Goal: Book appointment/travel/reservation

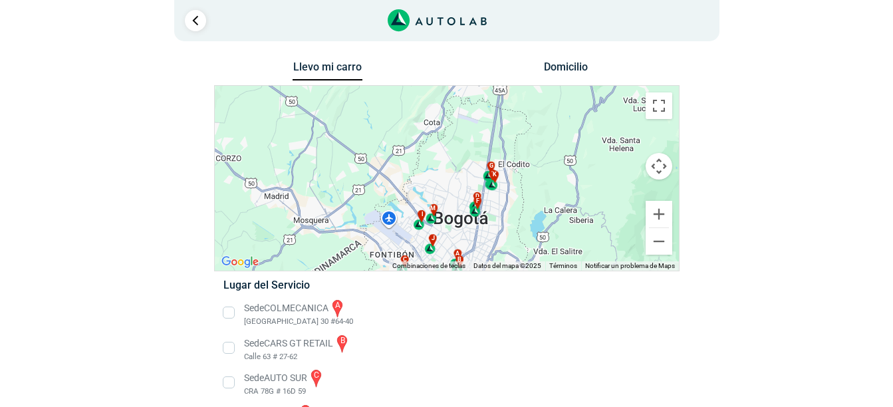
drag, startPoint x: 558, startPoint y: 137, endPoint x: 572, endPoint y: 202, distance: 66.8
click at [572, 202] on div "a b c d e f g" at bounding box center [447, 178] width 464 height 185
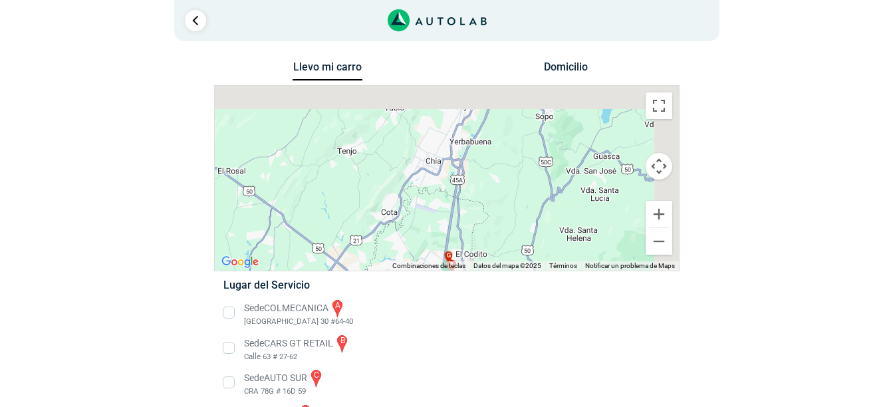
drag, startPoint x: 483, startPoint y: 201, endPoint x: 437, endPoint y: 297, distance: 106.7
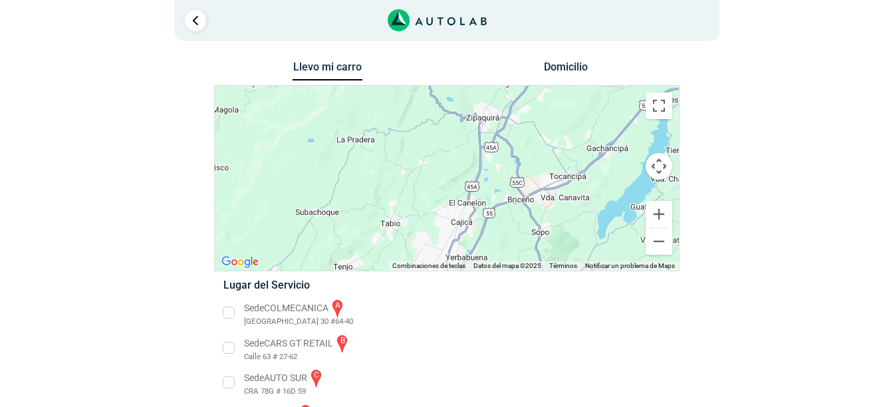
drag, startPoint x: 464, startPoint y: 168, endPoint x: 483, endPoint y: 354, distance: 187.1
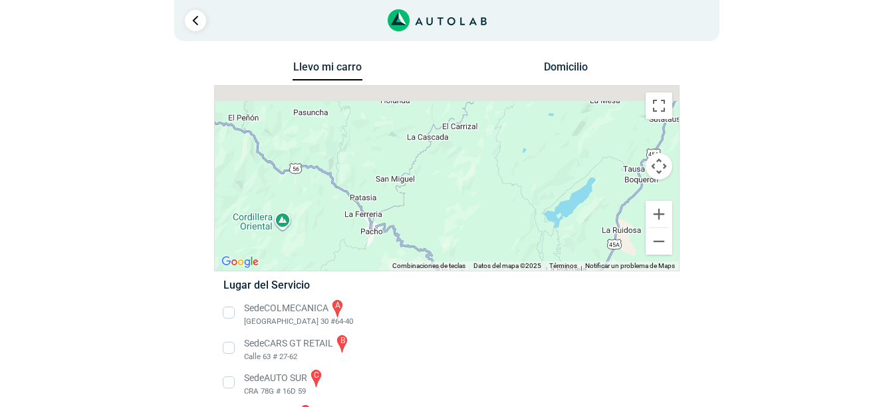
drag, startPoint x: 465, startPoint y: 140, endPoint x: 485, endPoint y: 285, distance: 146.4
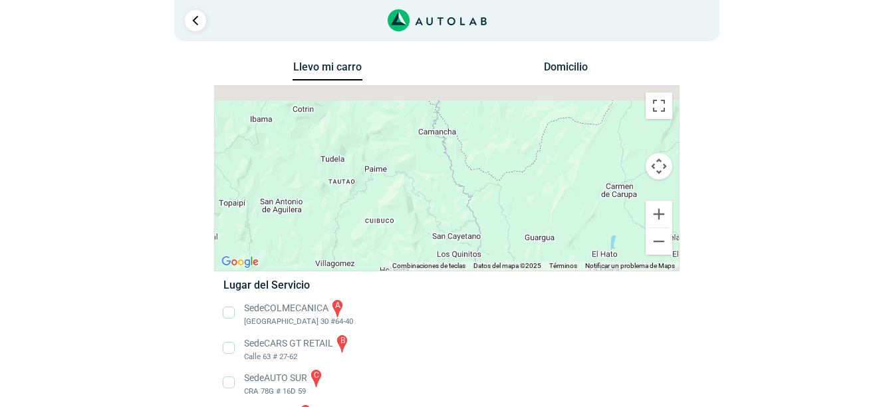
drag, startPoint x: 464, startPoint y: 138, endPoint x: 459, endPoint y: 318, distance: 180.2
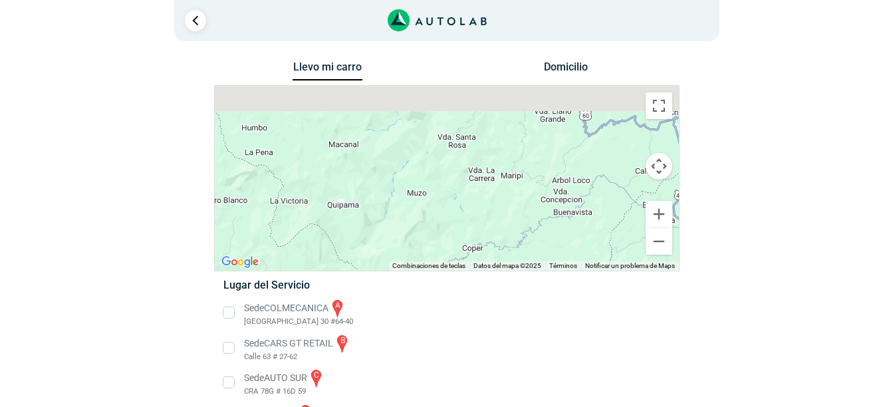
drag, startPoint x: 446, startPoint y: 129, endPoint x: 443, endPoint y: 321, distance: 192.1
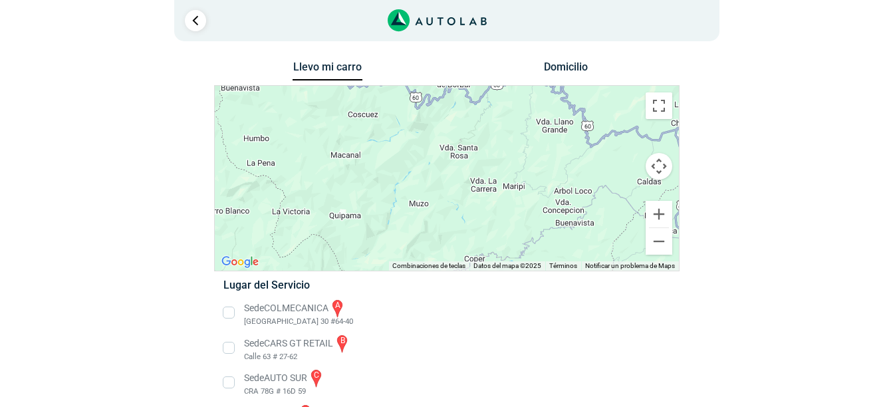
drag, startPoint x: 449, startPoint y: 136, endPoint x: 458, endPoint y: 187, distance: 51.4
click at [458, 187] on div "a b c d e f g" at bounding box center [447, 178] width 464 height 185
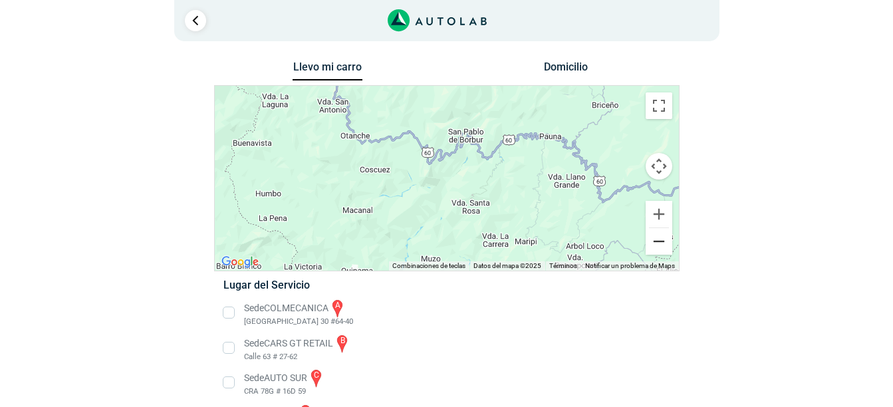
click at [658, 245] on button "Reducir" at bounding box center [658, 241] width 27 height 27
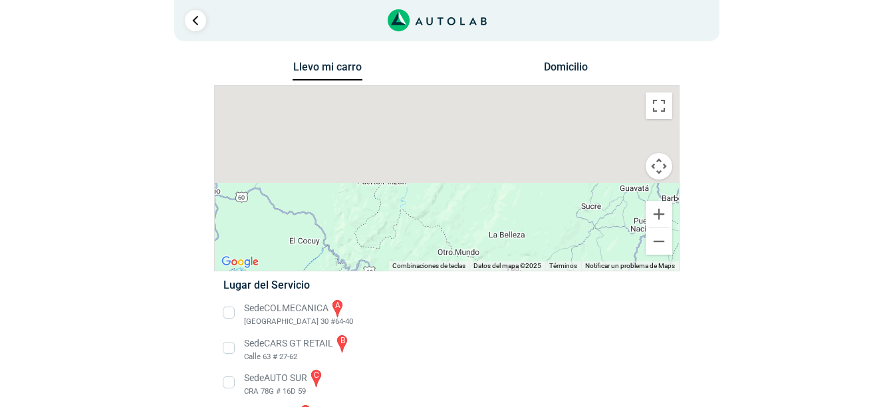
drag, startPoint x: 451, startPoint y: 171, endPoint x: 453, endPoint y: 316, distance: 144.9
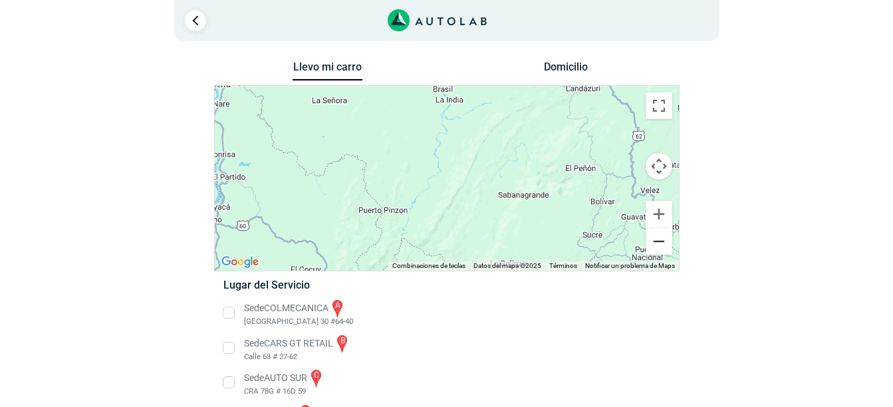
click at [663, 244] on button "Reducir" at bounding box center [658, 241] width 27 height 27
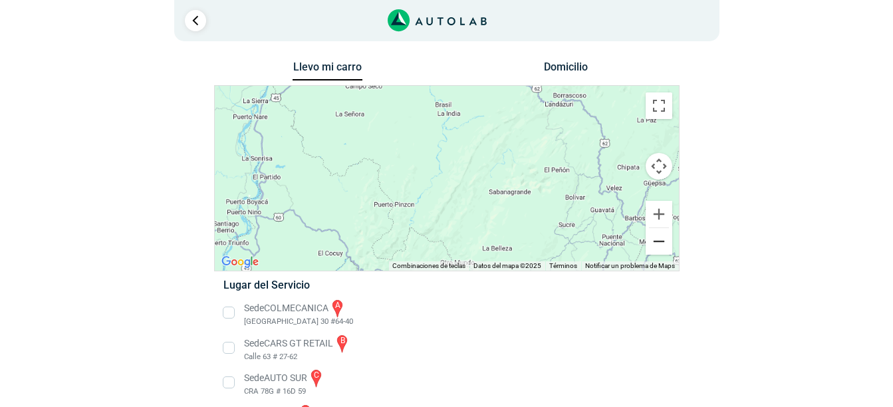
click at [663, 244] on button "Reducir" at bounding box center [658, 241] width 27 height 27
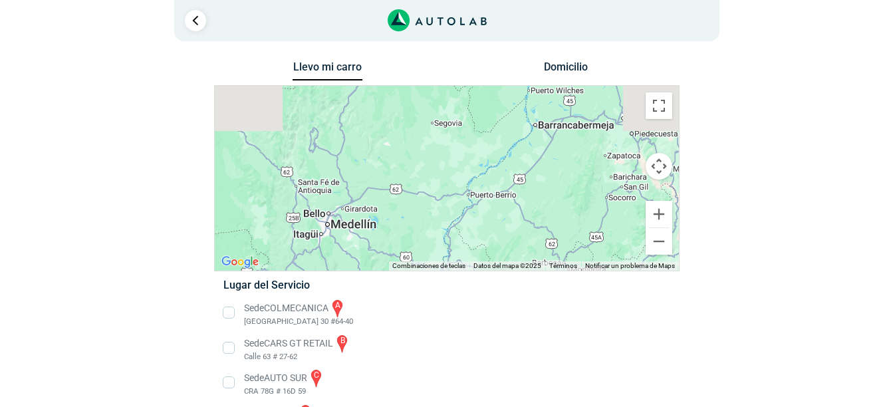
drag, startPoint x: 479, startPoint y: 189, endPoint x: 544, endPoint y: 275, distance: 108.1
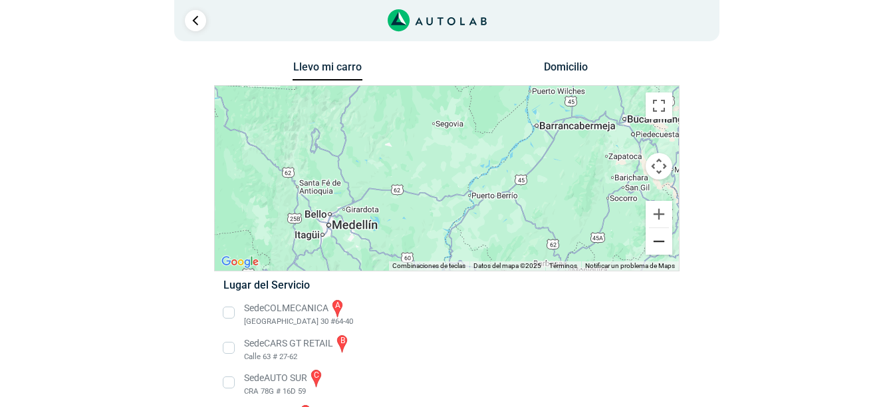
click at [658, 241] on button "Reducir" at bounding box center [658, 241] width 27 height 27
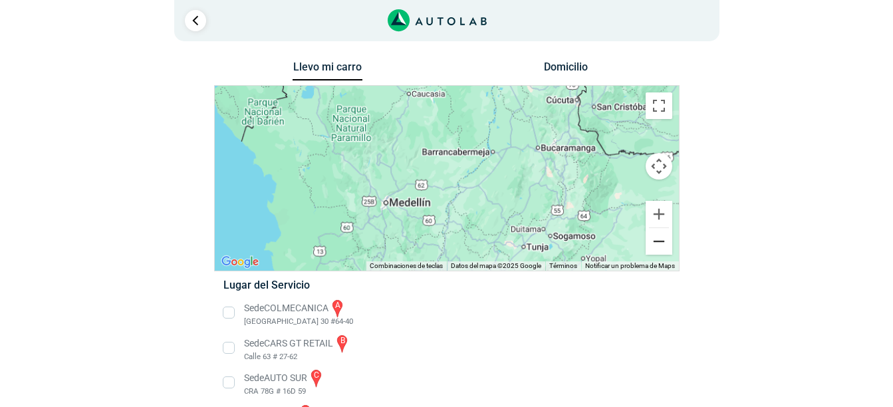
click at [658, 241] on button "Reducir" at bounding box center [658, 241] width 27 height 27
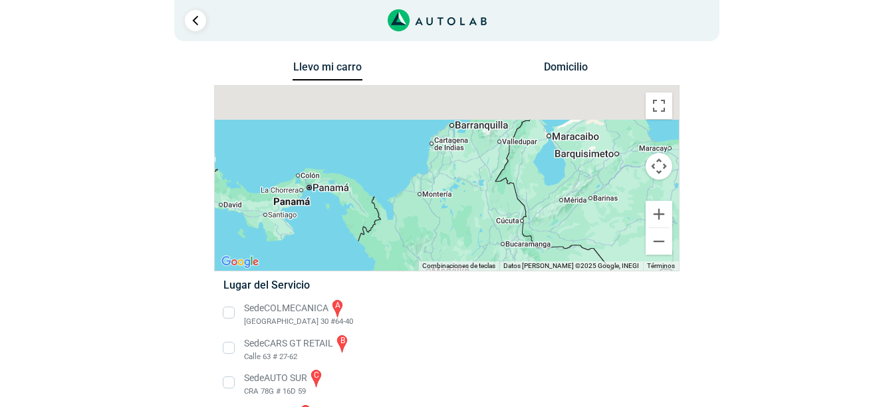
drag, startPoint x: 461, startPoint y: 199, endPoint x: 473, endPoint y: 291, distance: 93.2
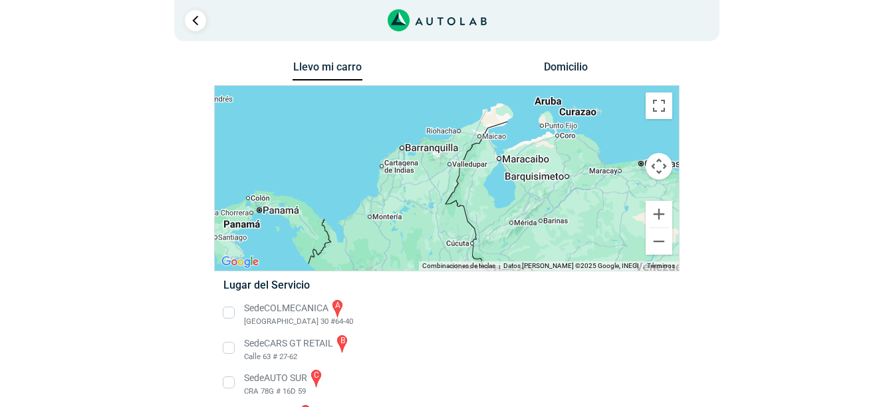
drag, startPoint x: 503, startPoint y: 199, endPoint x: 451, endPoint y: 211, distance: 53.2
click at [451, 211] on div "a b c d e f g" at bounding box center [447, 178] width 464 height 185
click at [400, 151] on div "a b c d e f g" at bounding box center [447, 178] width 464 height 185
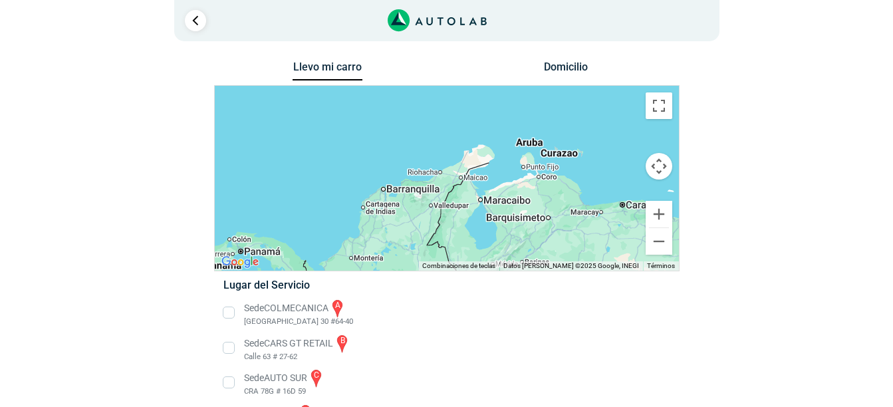
drag, startPoint x: 400, startPoint y: 151, endPoint x: 383, endPoint y: 187, distance: 39.6
click at [383, 187] on div "a b c d e f g" at bounding box center [447, 178] width 464 height 185
click at [402, 190] on div "a b c d e f g" at bounding box center [447, 178] width 464 height 185
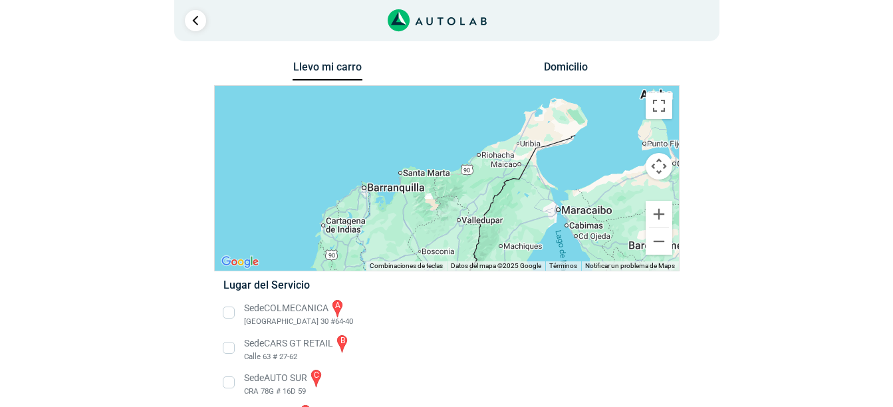
click at [402, 190] on div "a b c d e f g" at bounding box center [447, 178] width 464 height 185
click at [395, 190] on div "a b c d e f g" at bounding box center [447, 178] width 464 height 185
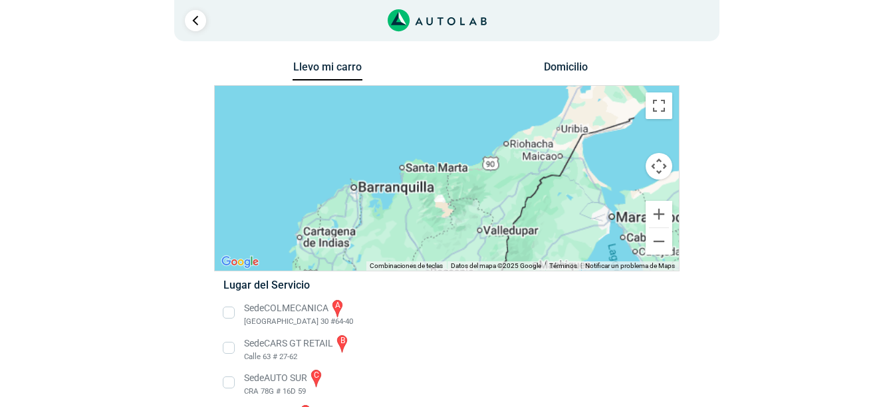
click at [395, 190] on div "a b c d e f g" at bounding box center [447, 178] width 464 height 185
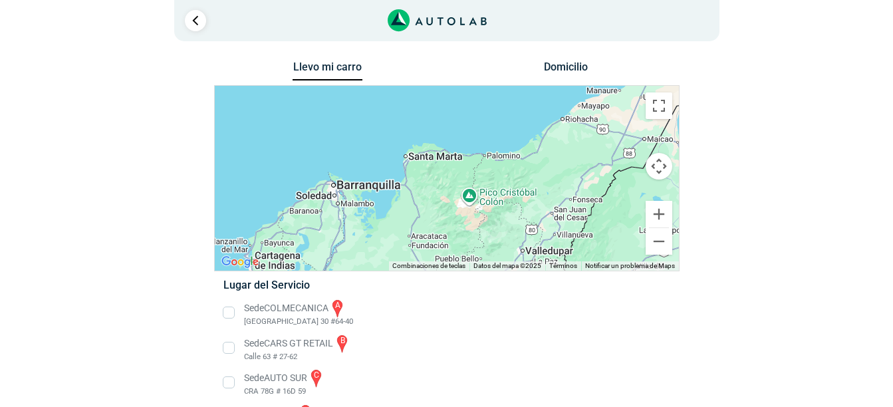
click at [332, 190] on div "a b c d e f g" at bounding box center [447, 178] width 464 height 185
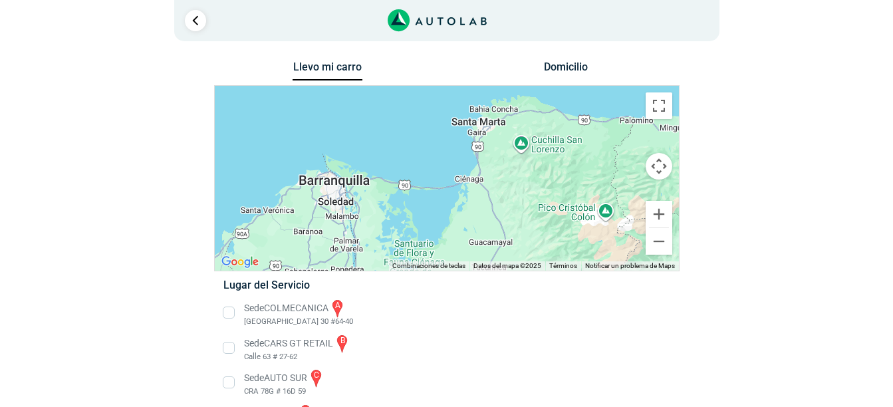
click at [335, 183] on div "a b c d e f g" at bounding box center [447, 178] width 464 height 185
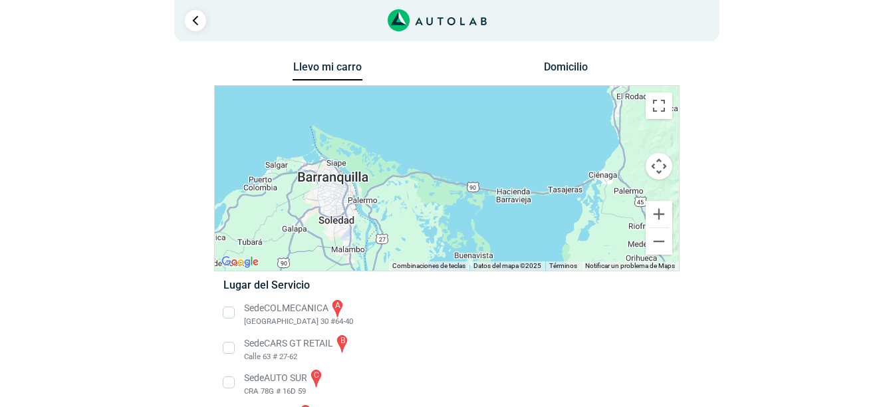
click at [316, 181] on div "a b c d e f g" at bounding box center [447, 178] width 464 height 185
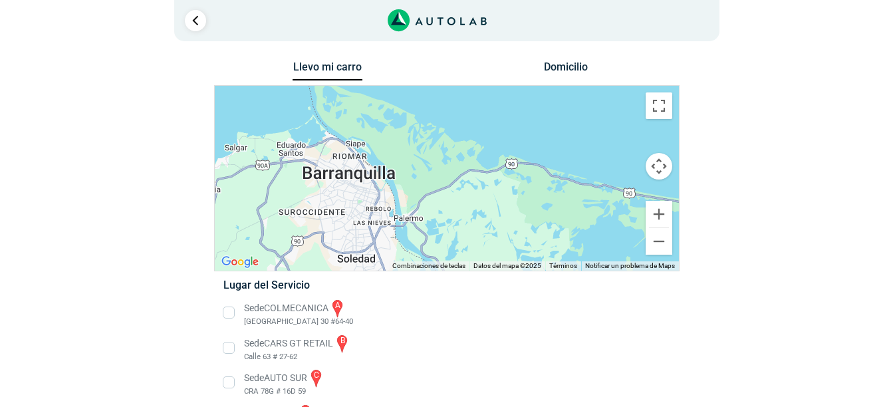
click at [337, 176] on div "a b c d e f g" at bounding box center [447, 178] width 464 height 185
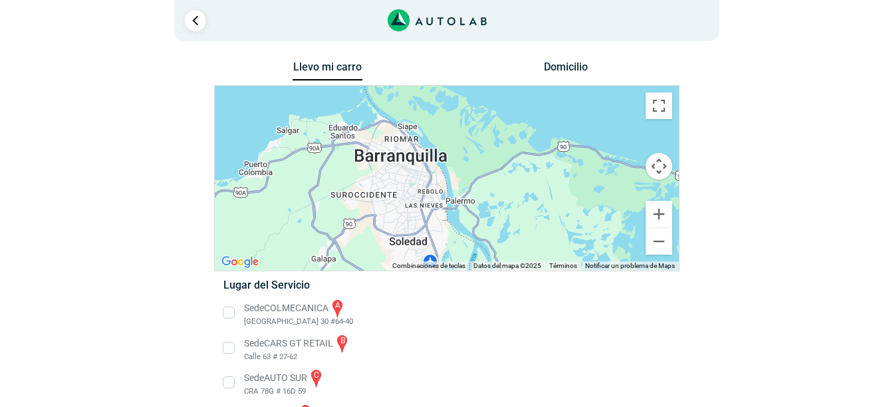
drag, startPoint x: 323, startPoint y: 181, endPoint x: 380, endPoint y: 163, distance: 59.9
click at [380, 163] on div "a b c d e f g" at bounding box center [447, 178] width 464 height 185
click at [380, 177] on div "a b c d e f g" at bounding box center [447, 178] width 464 height 185
click at [386, 148] on div "a b c d e f g" at bounding box center [447, 178] width 464 height 185
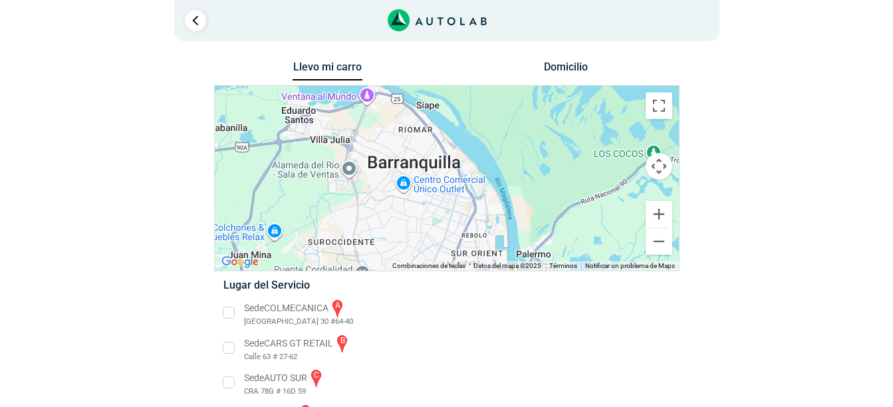
click at [657, 167] on button "Controles de visualización del mapa" at bounding box center [658, 166] width 27 height 27
click at [398, 162] on div "a b c d e f g" at bounding box center [447, 178] width 464 height 185
click at [657, 106] on button "Cambiar a la vista en pantalla completa" at bounding box center [658, 105] width 27 height 27
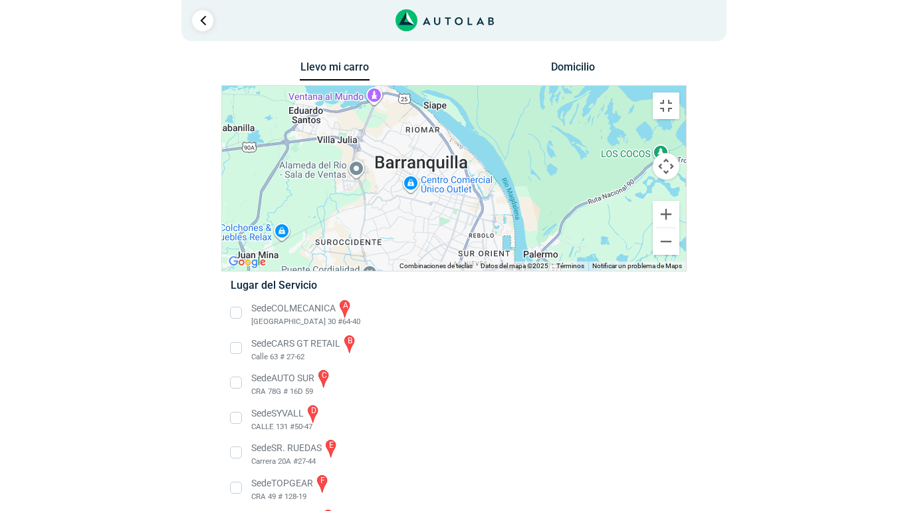
drag, startPoint x: 358, startPoint y: 203, endPoint x: 376, endPoint y: 222, distance: 26.8
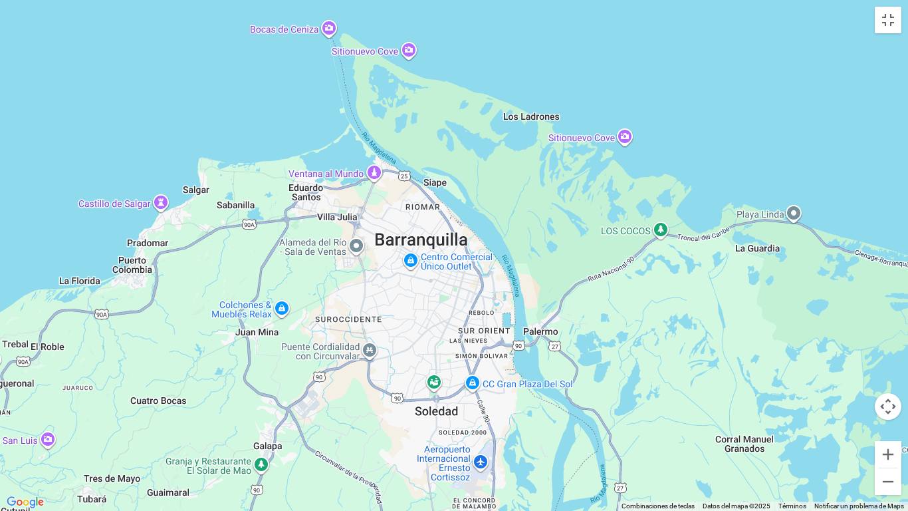
click at [376, 222] on div "a b c d e f g" at bounding box center [454, 255] width 908 height 511
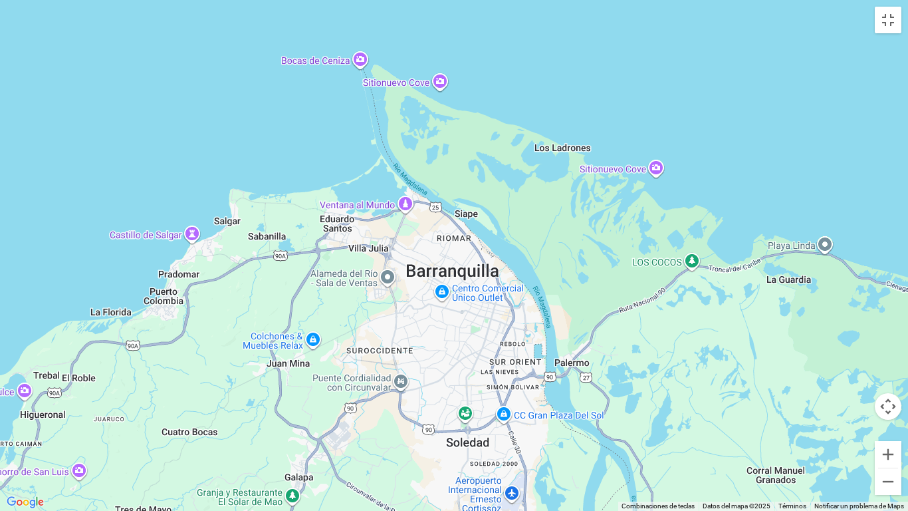
click at [401, 209] on div "a b c d e f g" at bounding box center [454, 255] width 908 height 511
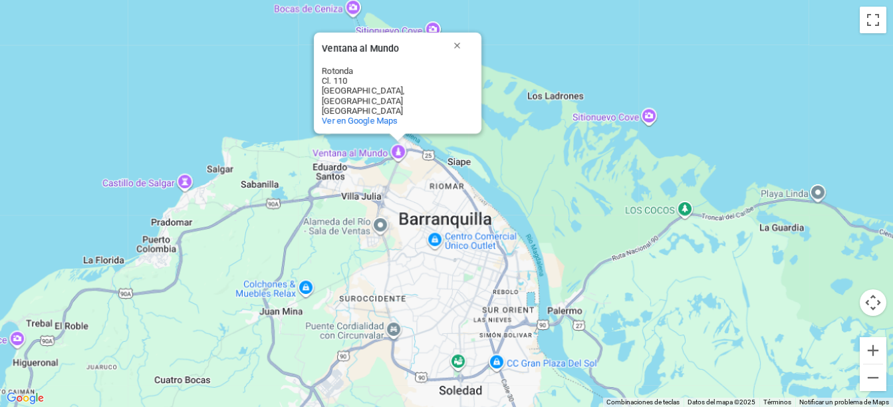
click at [549, 66] on button "Domicilio" at bounding box center [565, 69] width 70 height 19
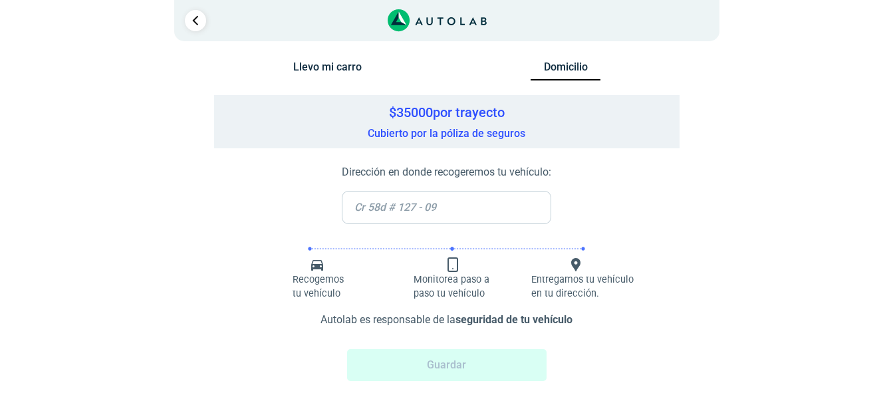
click at [452, 210] on input "text" at bounding box center [446, 207] width 209 height 33
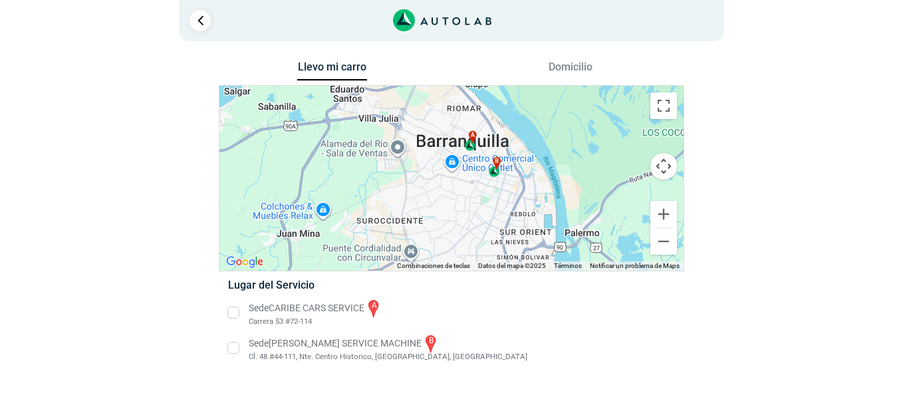
click at [232, 309] on li "Sede CARIBE CARS SERVICE a Carrera 53 #72-114" at bounding box center [451, 313] width 466 height 30
